Goal: Entertainment & Leisure: Browse casually

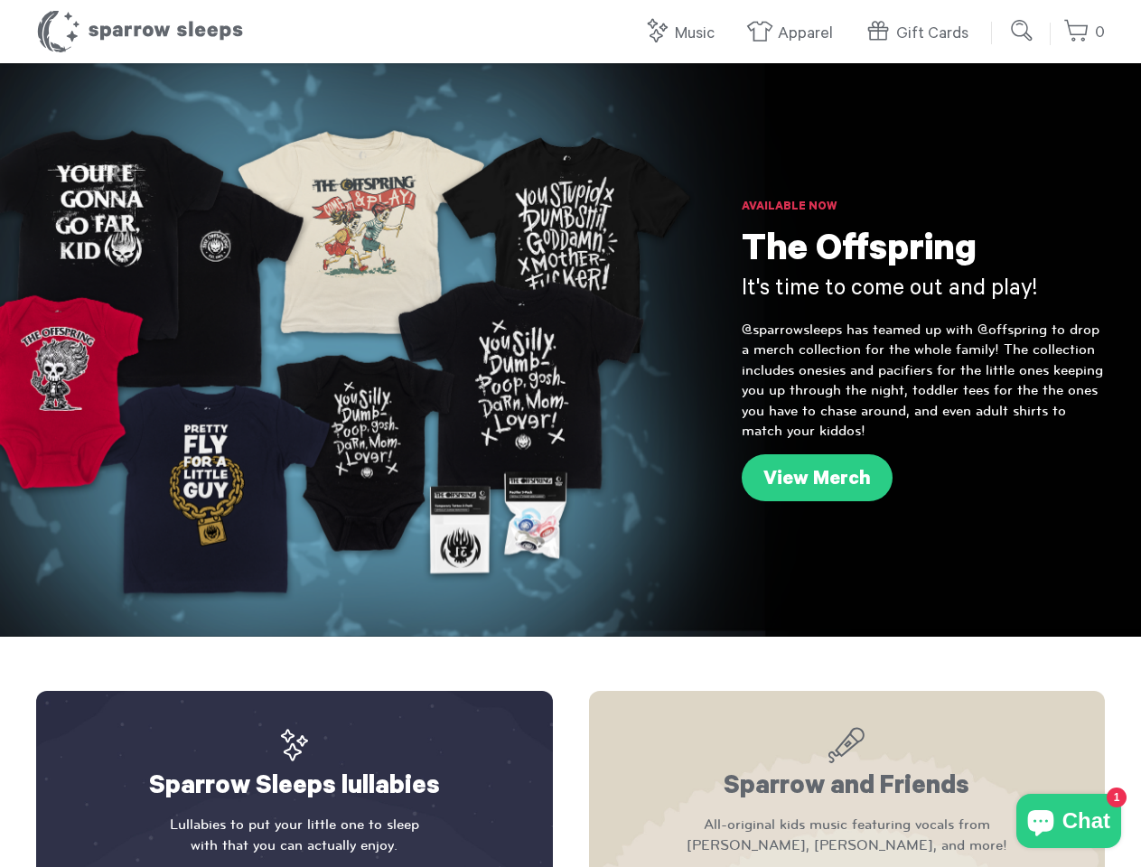
click at [685, 33] on link "Music" at bounding box center [683, 33] width 80 height 39
